Goal: Transaction & Acquisition: Purchase product/service

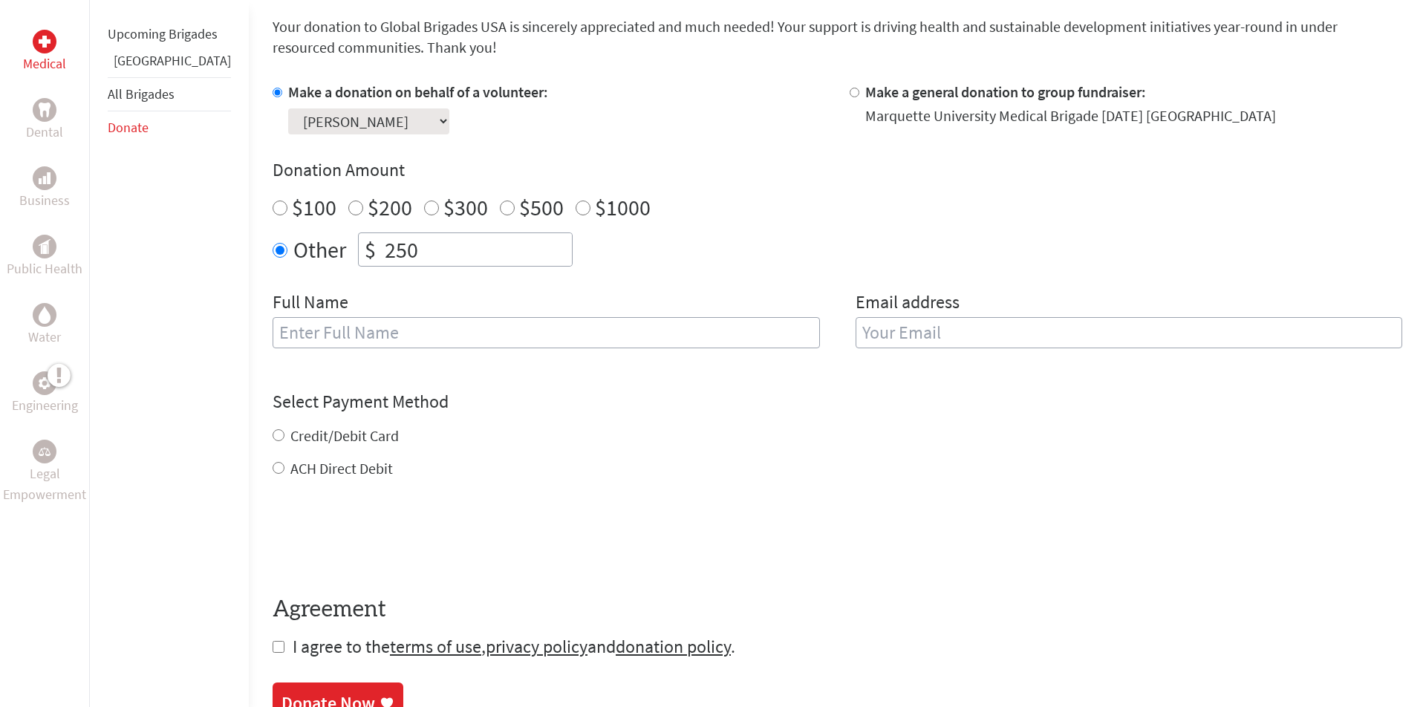
scroll to position [394, 0]
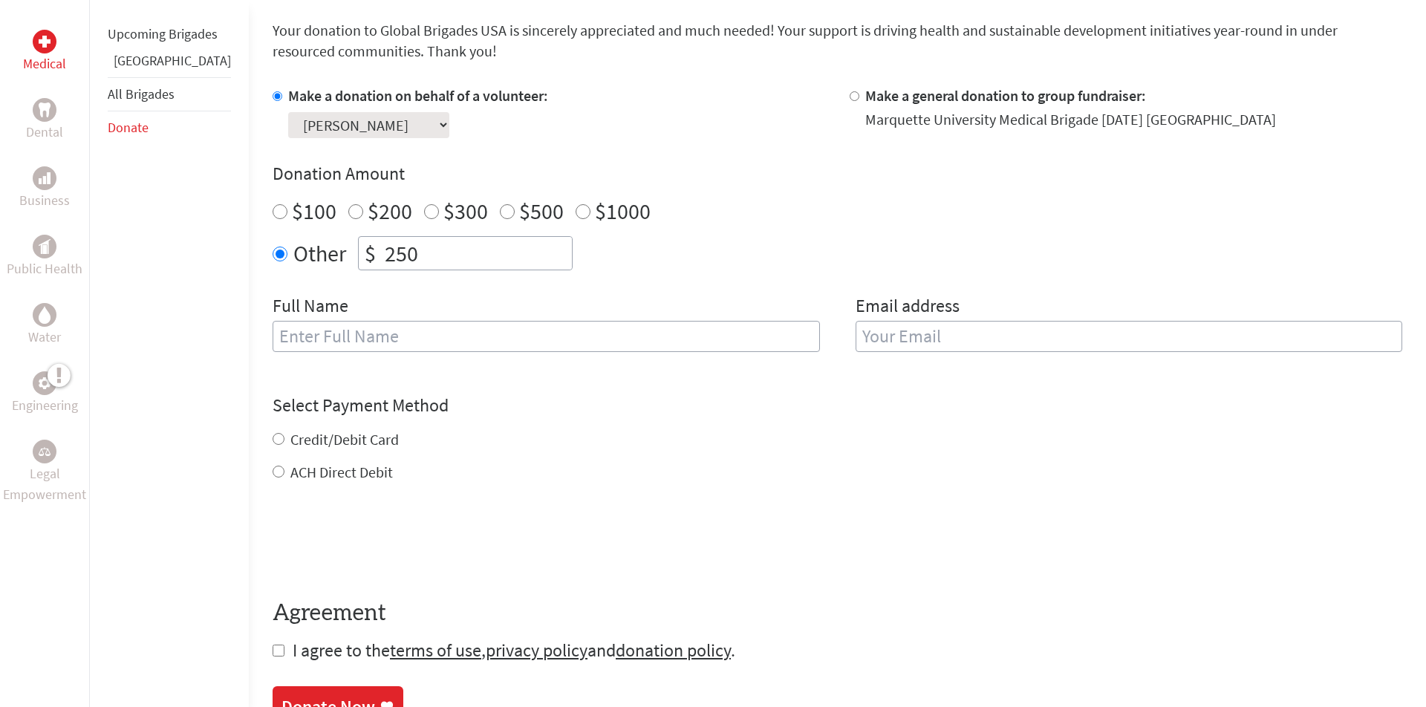
click at [290, 468] on label "ACH Direct Debit" at bounding box center [341, 472] width 102 height 19
click at [284, 468] on input "ACH Direct Debit" at bounding box center [279, 472] width 12 height 12
radio input "true"
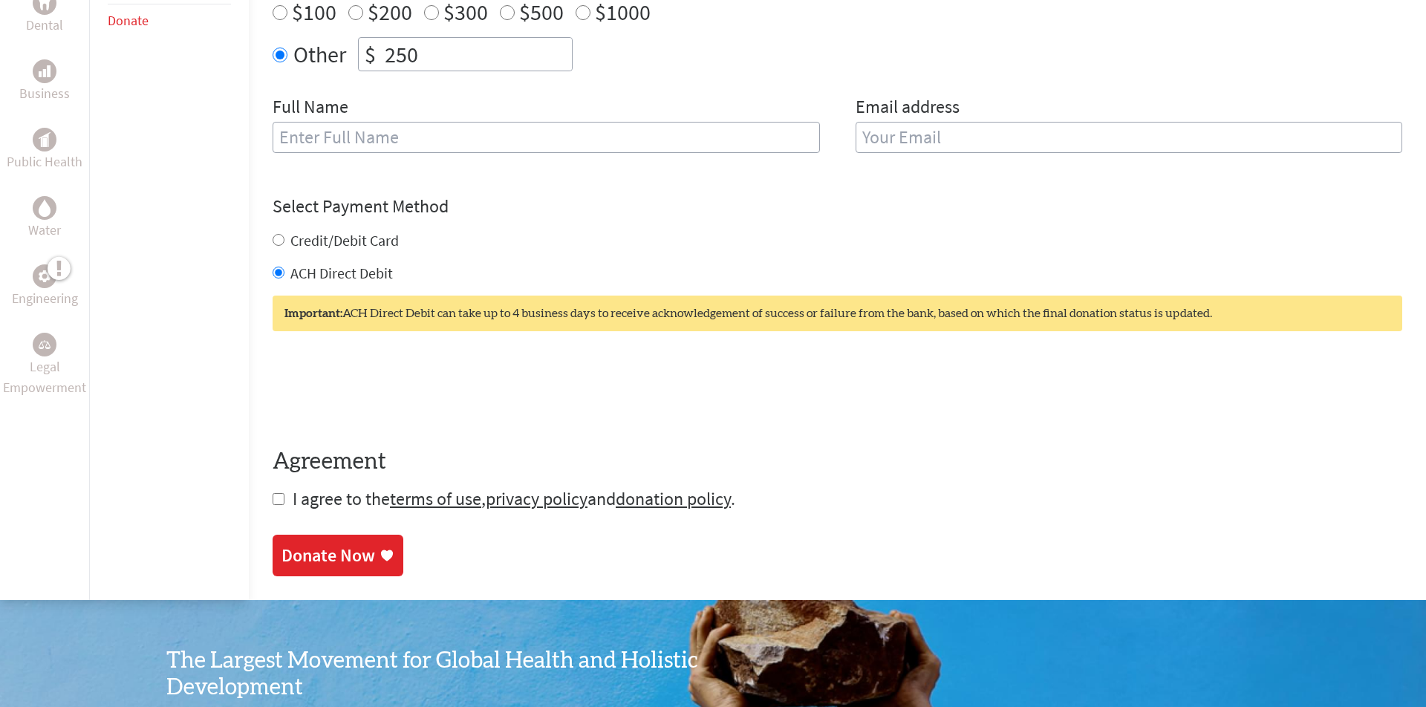
scroll to position [599, 0]
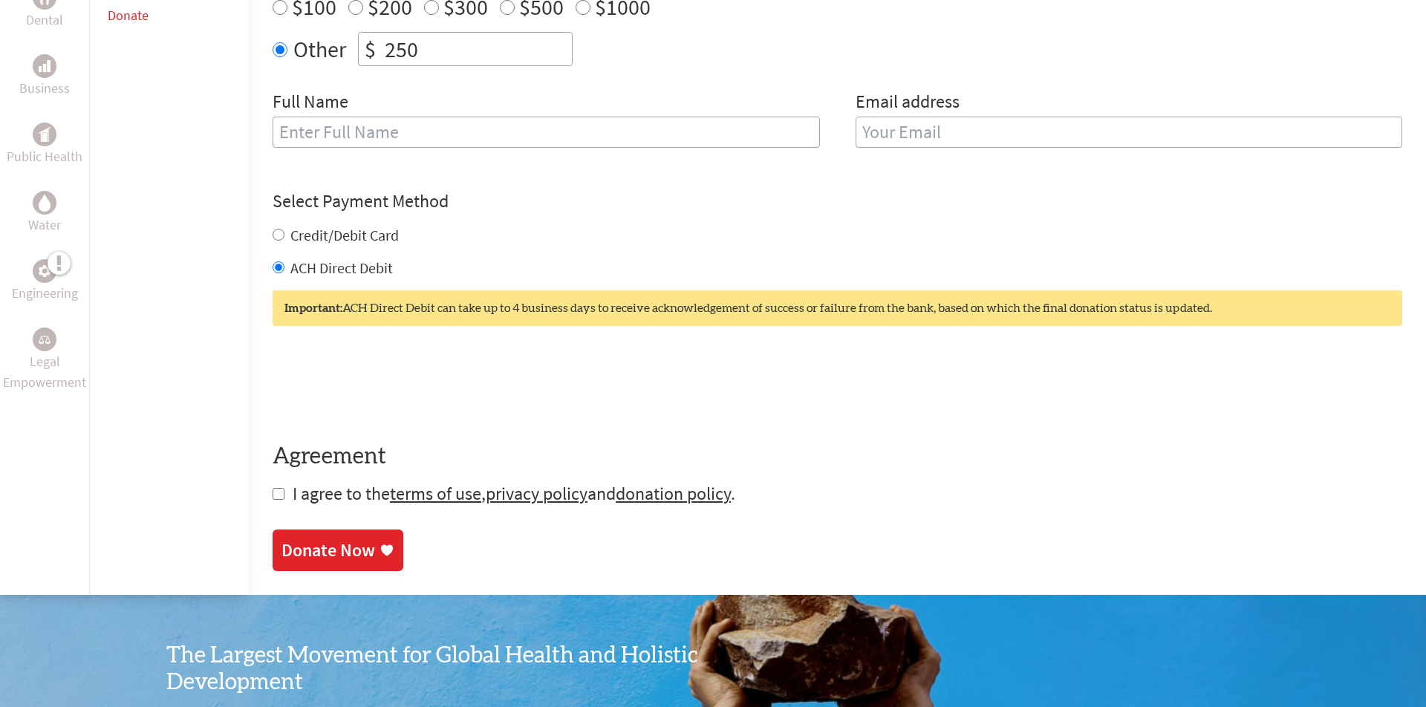
click at [273, 495] on input "checkbox" at bounding box center [279, 494] width 12 height 12
checkbox input "true"
click at [278, 532] on link "Donate Now" at bounding box center [338, 552] width 131 height 42
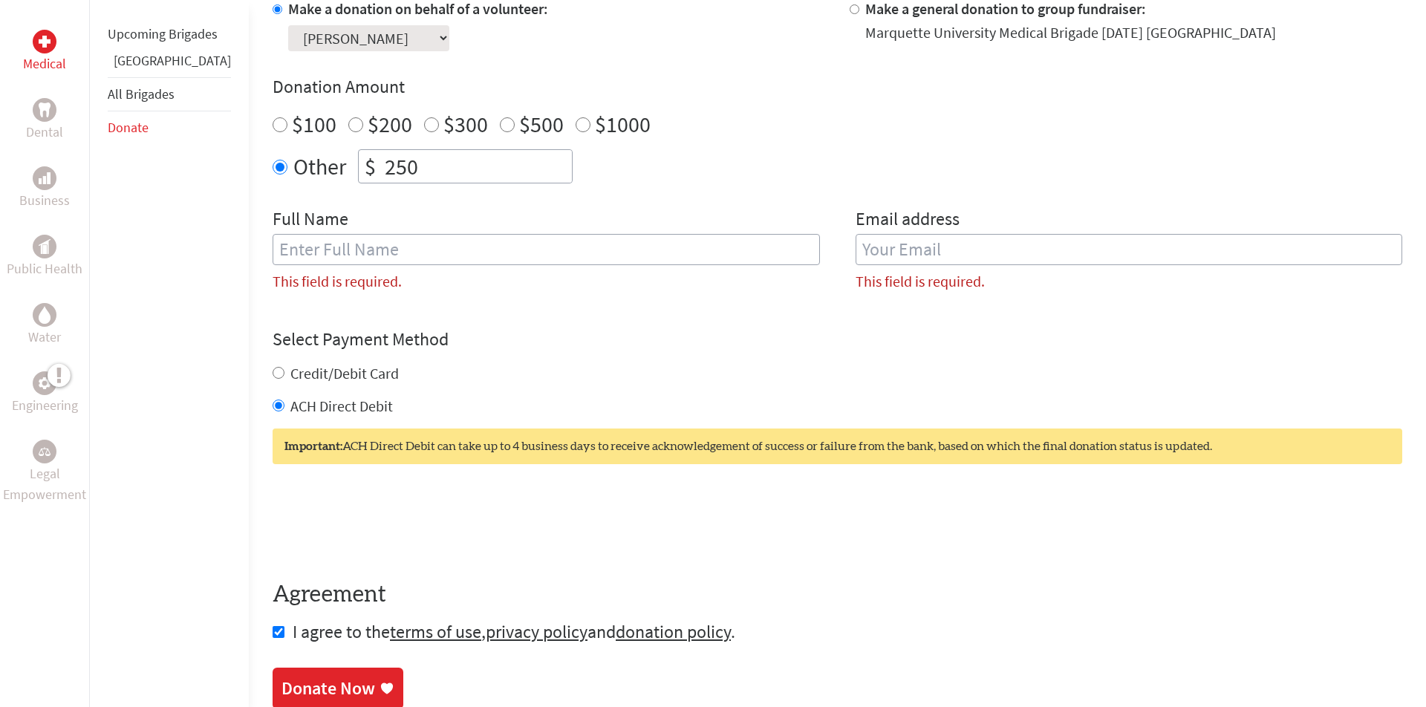
scroll to position [480, 0]
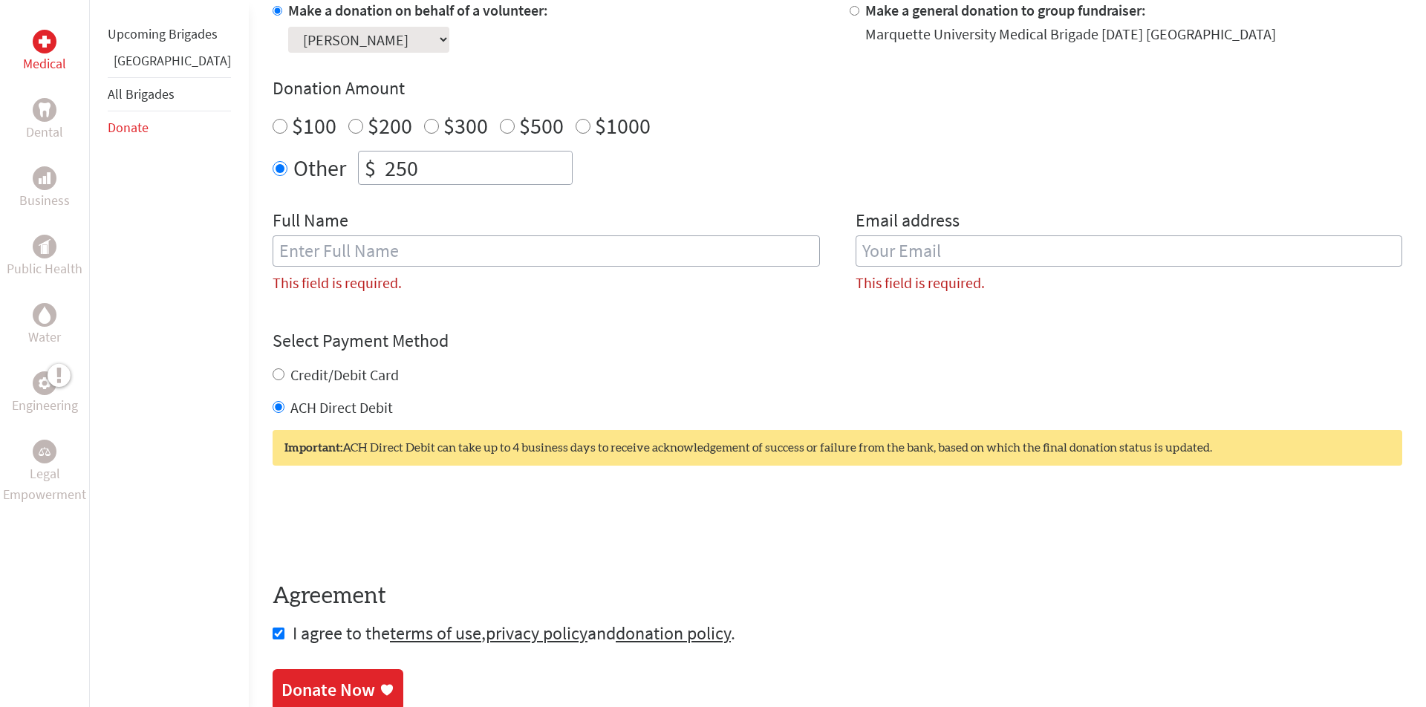
click at [502, 244] on input "text" at bounding box center [546, 250] width 547 height 31
type input "o"
type input "[PERSON_NAME]"
type input "[PERSON_NAME][EMAIL_ADDRESS][PERSON_NAME][DOMAIN_NAME]"
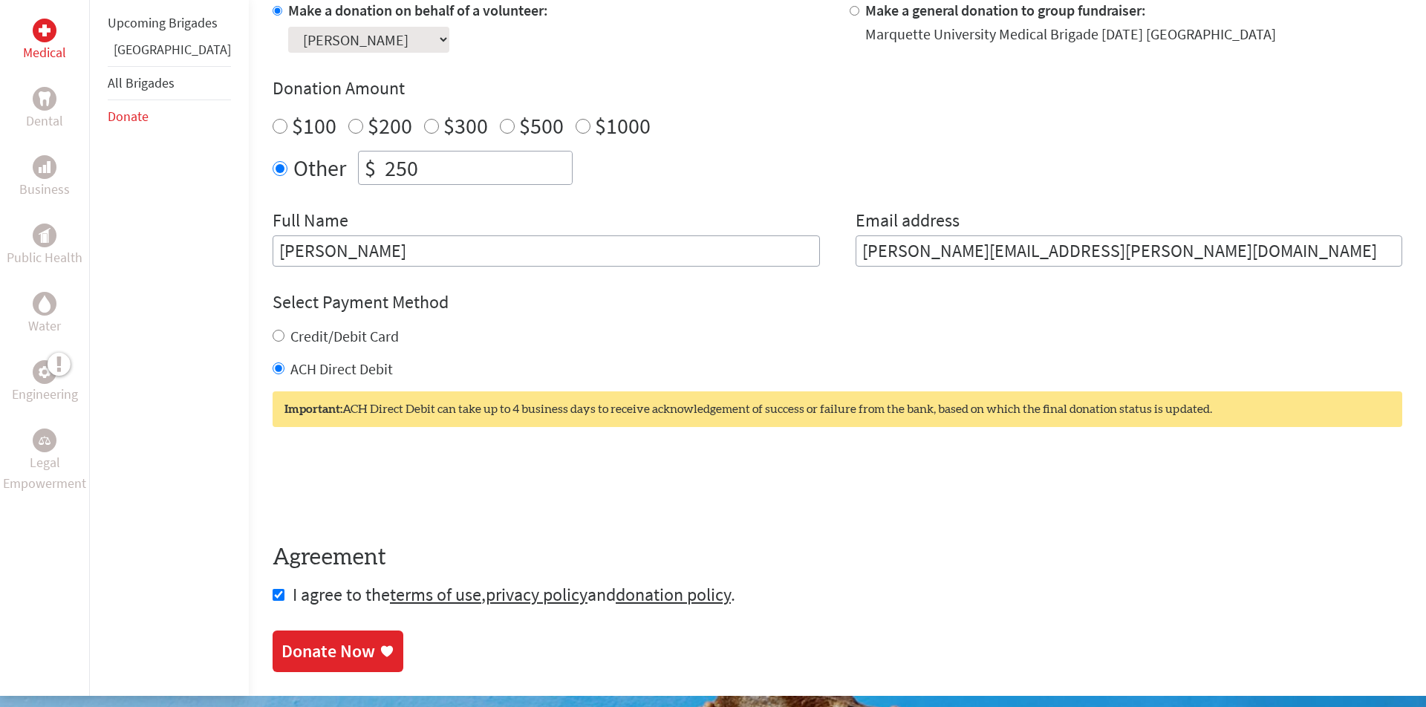
scroll to position [827, 0]
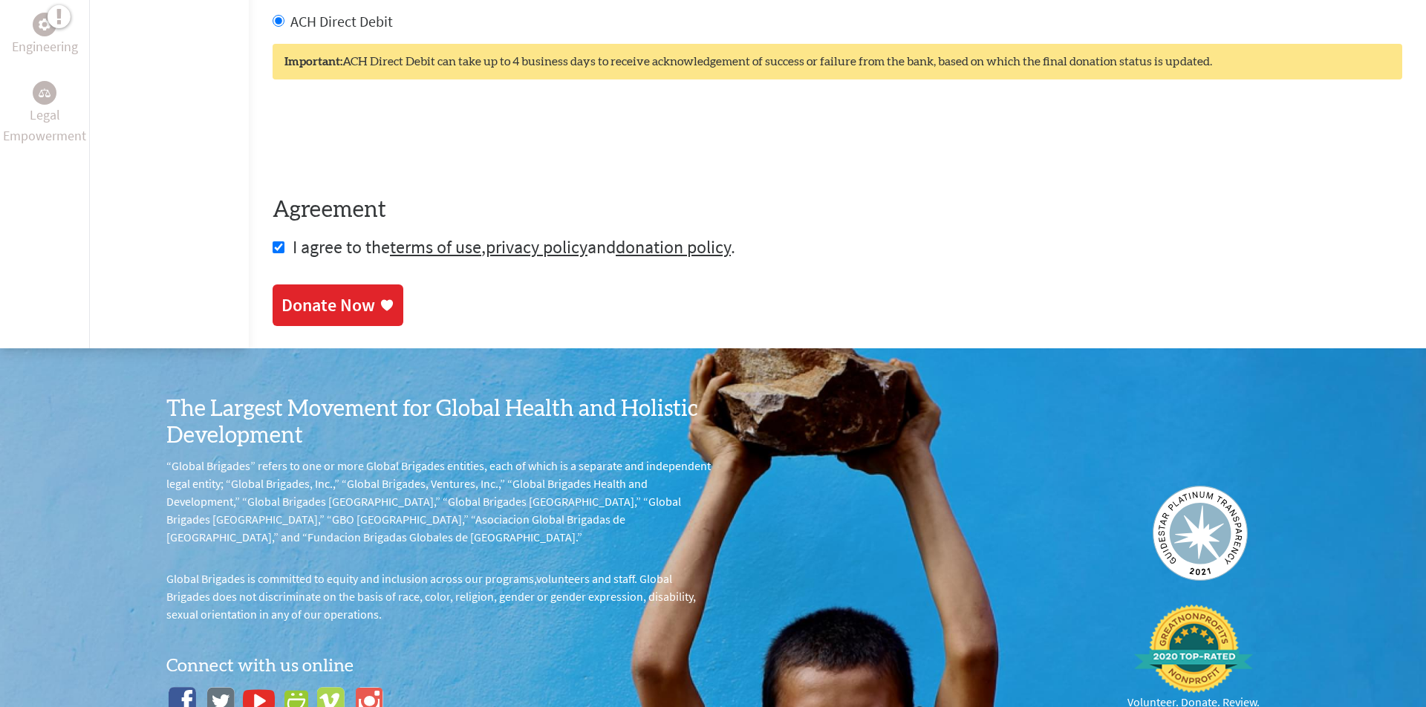
click at [349, 314] on div "Donate Now" at bounding box center [337, 305] width 113 height 24
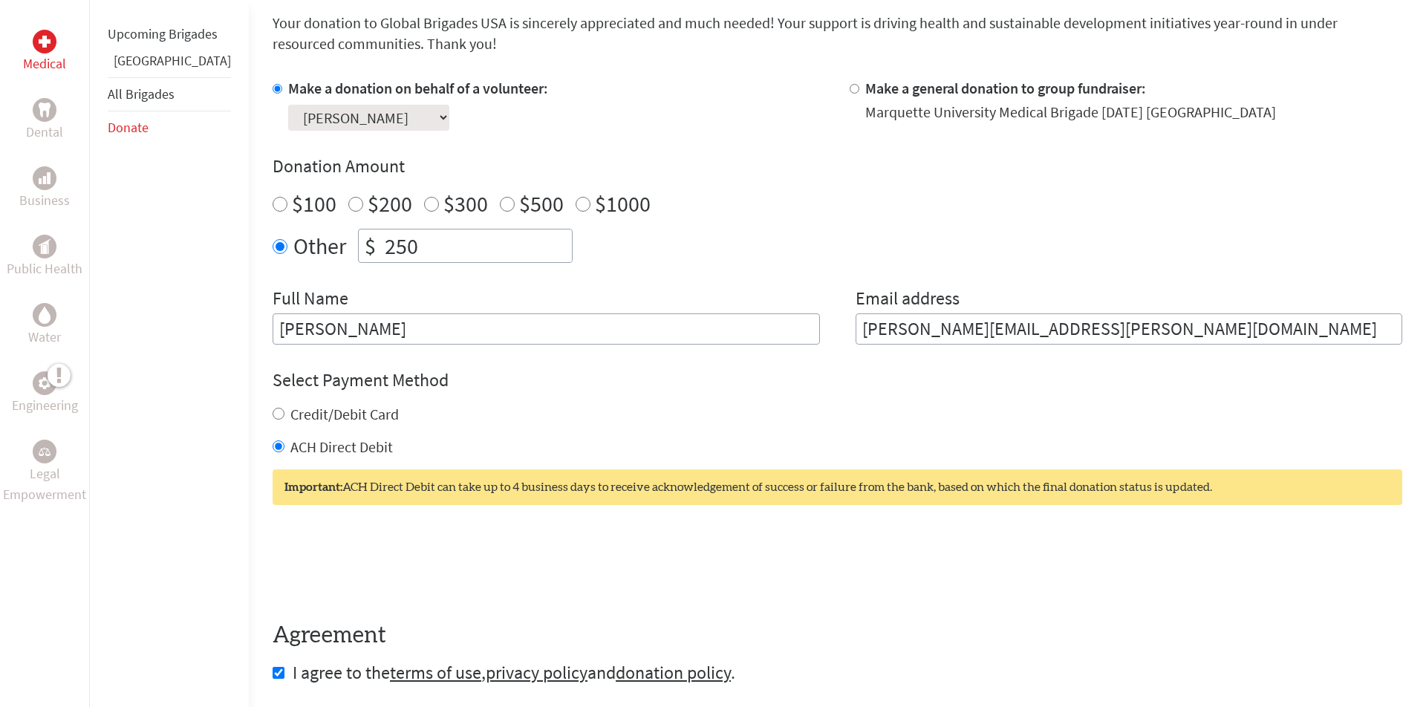
scroll to position [407, 0]
